Goal: Register for event/course

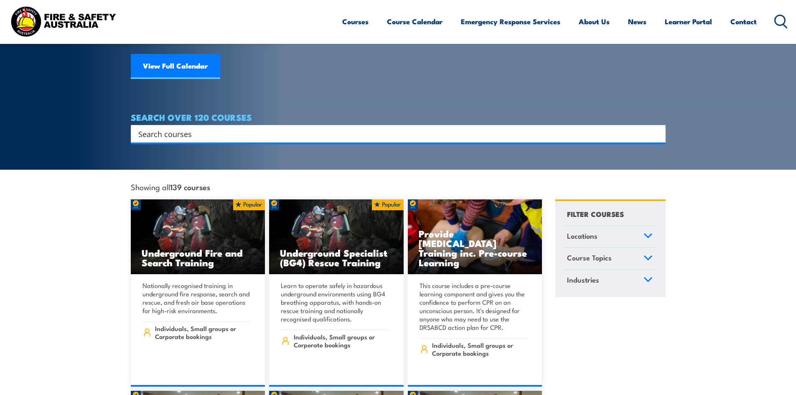
scroll to position [125, 0]
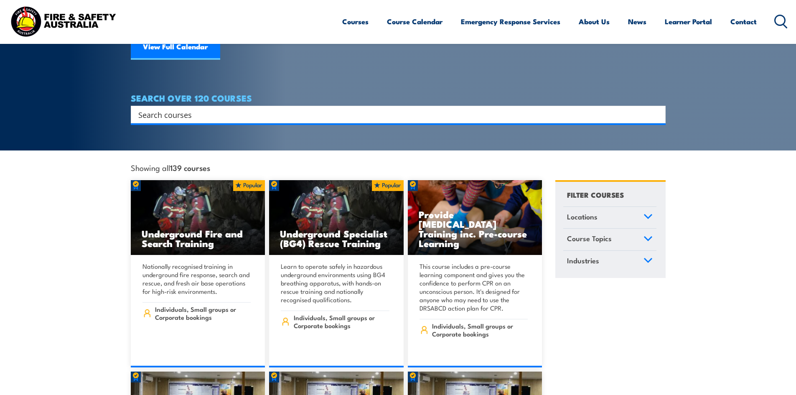
click at [181, 108] on input "Search input" at bounding box center [392, 114] width 509 height 13
type input "f"
type input "warden"
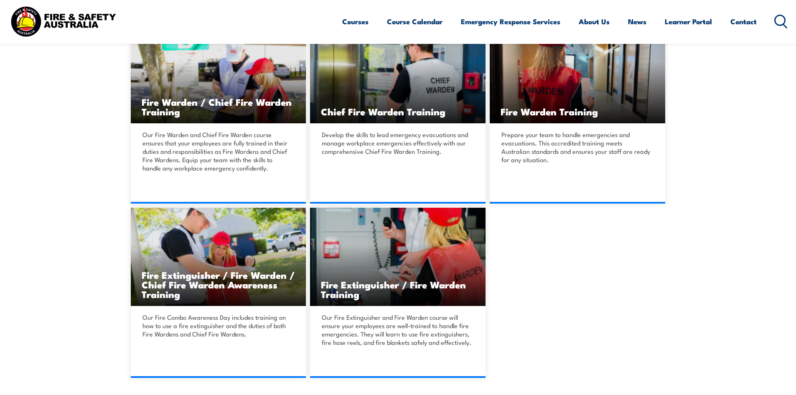
scroll to position [251, 0]
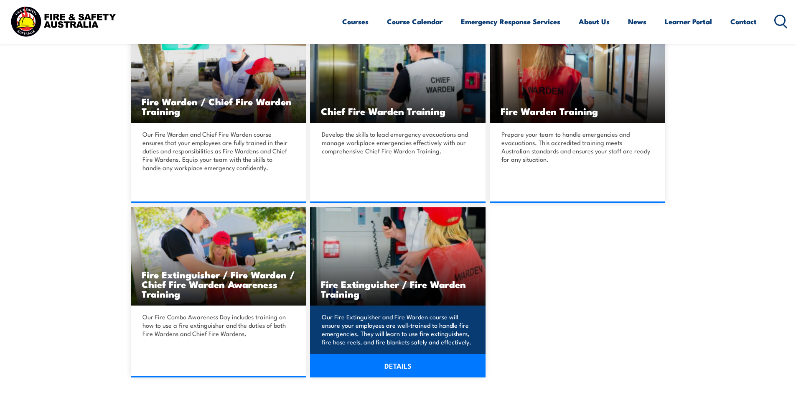
click at [393, 252] on img at bounding box center [397, 256] width 175 height 98
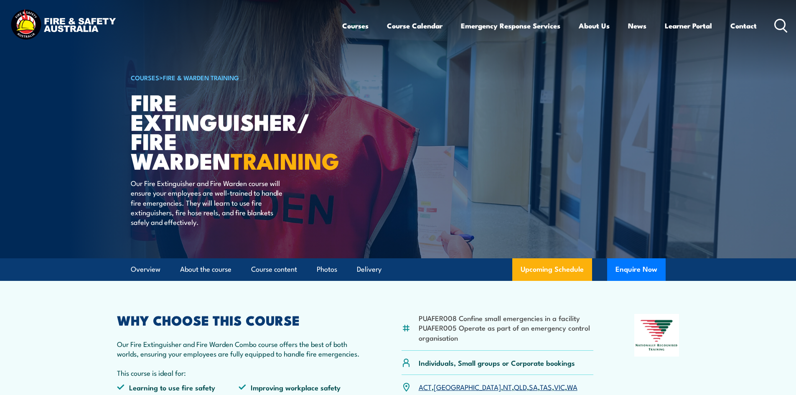
click at [174, 124] on h1 "Fire Extinguisher/ Fire Warden TRAINING" at bounding box center [234, 131] width 206 height 78
click at [215, 119] on h1 "Fire Extinguisher/ Fire Warden TRAINING" at bounding box center [234, 131] width 206 height 78
